Goal: Information Seeking & Learning: Learn about a topic

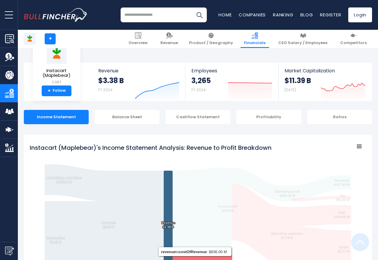
scroll to position [322, 0]
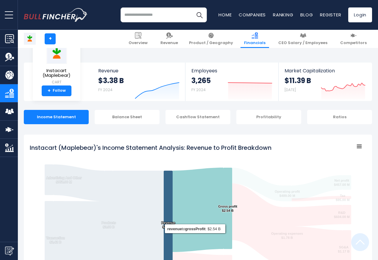
scroll to position [322, 0]
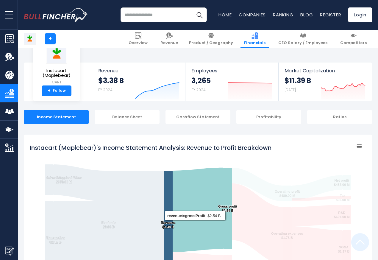
scroll to position [322, 0]
